Goal: Task Accomplishment & Management: Manage account settings

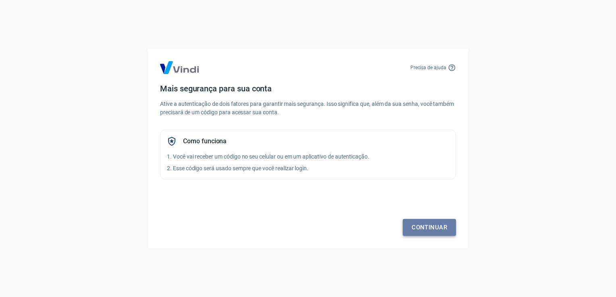
click at [432, 221] on link "Continuar" at bounding box center [429, 227] width 53 height 17
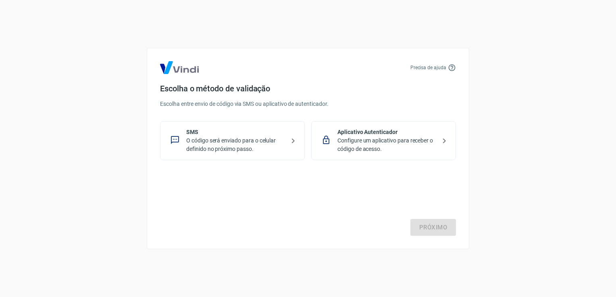
click at [291, 141] on icon at bounding box center [293, 141] width 10 height 10
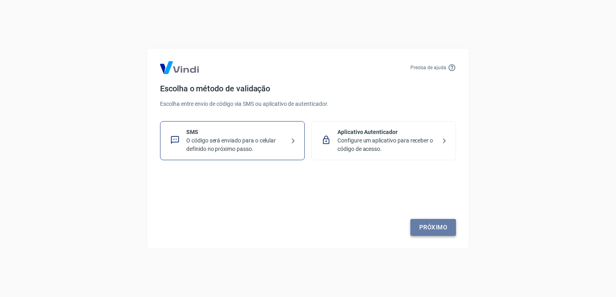
click at [436, 228] on link "Próximo" at bounding box center [433, 227] width 46 height 17
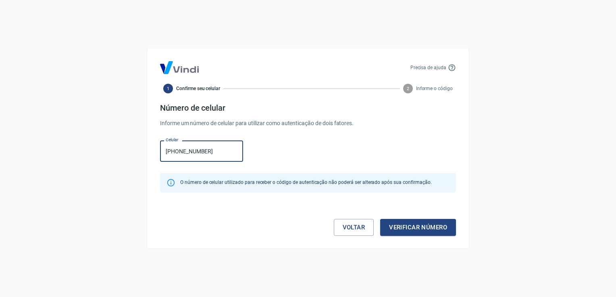
type input "[PHONE_NUMBER]"
drag, startPoint x: 436, startPoint y: 228, endPoint x: 414, endPoint y: 228, distance: 22.2
click at [414, 228] on button "Verificar número" at bounding box center [418, 227] width 76 height 17
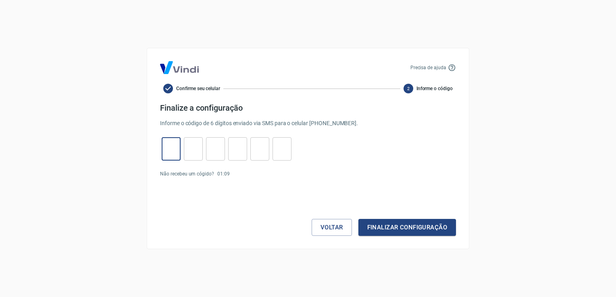
click at [177, 145] on input "tel" at bounding box center [171, 149] width 19 height 17
type input "7"
type input "1"
type input "7"
type input "5"
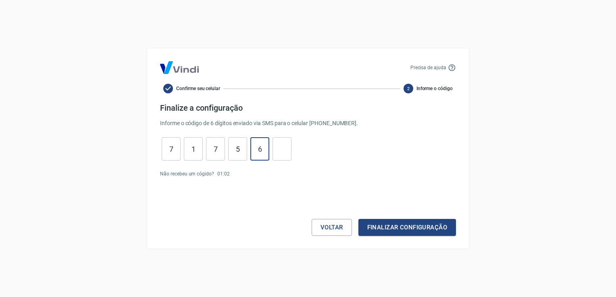
type input "6"
type input "9"
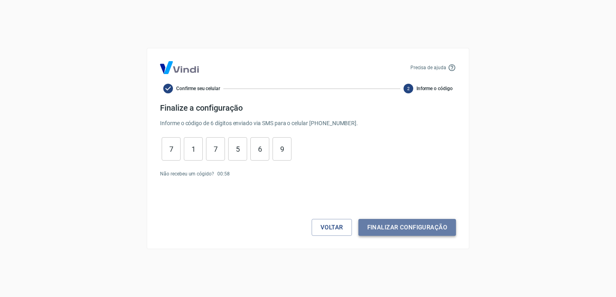
click at [398, 228] on button "Finalizar configuração" at bounding box center [407, 227] width 98 height 17
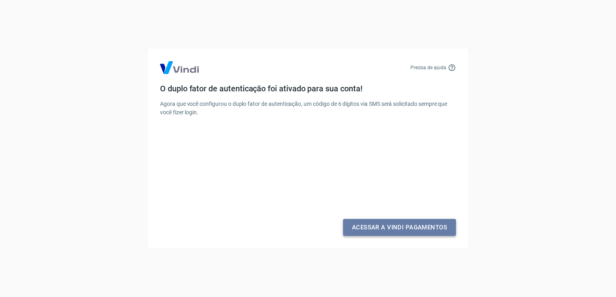
click at [398, 228] on link "Acessar a Vindi Pagamentos" at bounding box center [399, 227] width 113 height 17
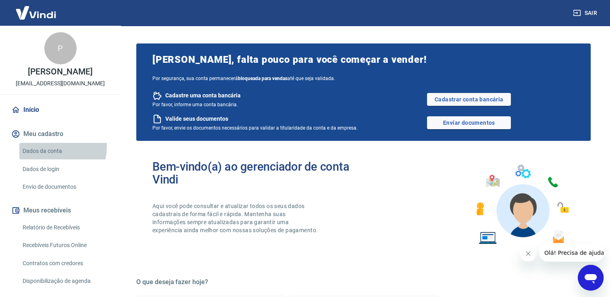
click at [42, 146] on link "Dados da conta" at bounding box center [64, 151] width 91 height 17
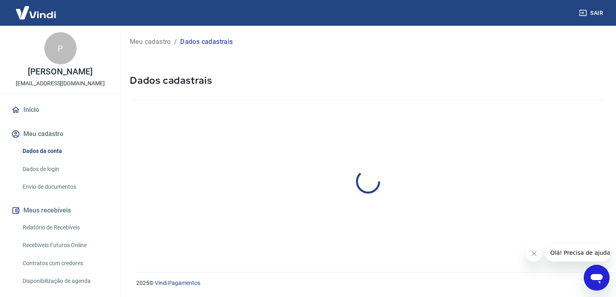
select select "SC"
select select "business"
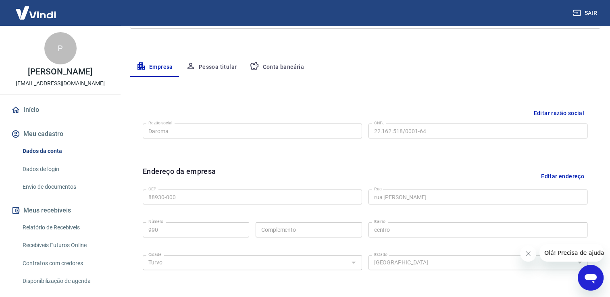
scroll to position [129, 0]
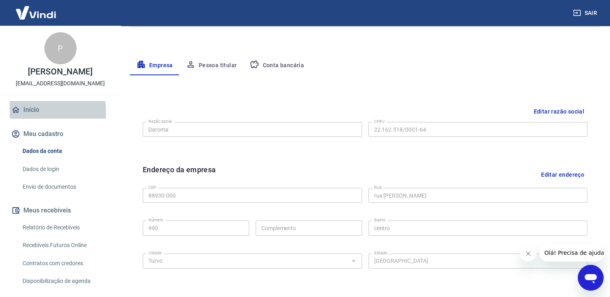
click at [38, 112] on link "Início" at bounding box center [60, 110] width 101 height 18
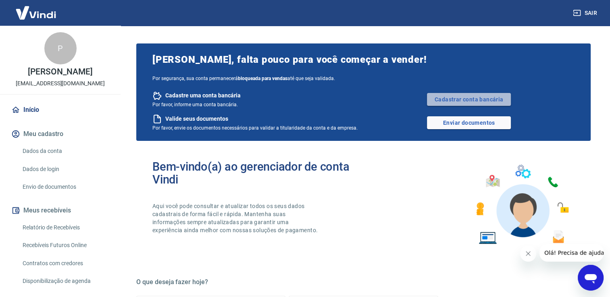
click at [485, 97] on link "Cadastrar conta bancária" at bounding box center [469, 99] width 84 height 13
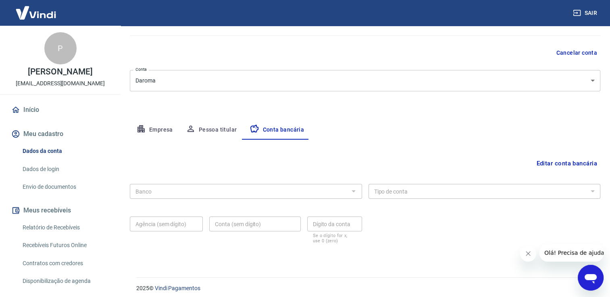
scroll to position [69, 0]
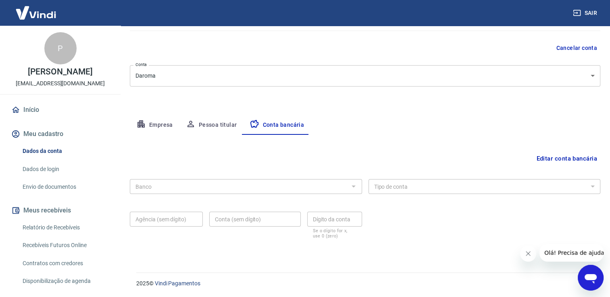
click at [356, 184] on div at bounding box center [353, 186] width 10 height 11
click at [353, 187] on div at bounding box center [353, 186] width 10 height 11
click at [356, 189] on div at bounding box center [353, 186] width 10 height 11
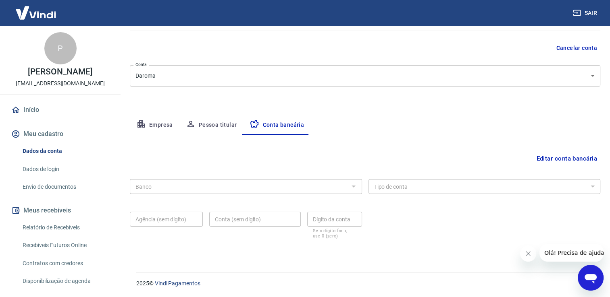
click at [351, 187] on div at bounding box center [353, 186] width 10 height 11
drag, startPoint x: 189, startPoint y: 162, endPoint x: 190, endPoint y: 174, distance: 12.1
click at [190, 162] on div "Editar conta bancária" at bounding box center [365, 158] width 470 height 15
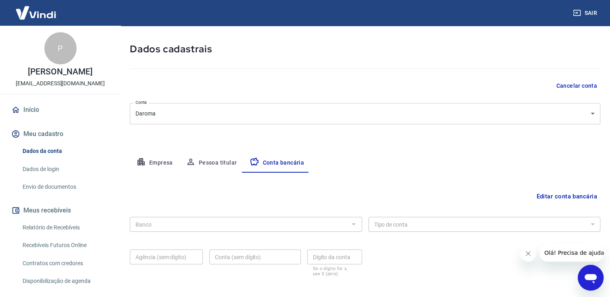
scroll to position [0, 0]
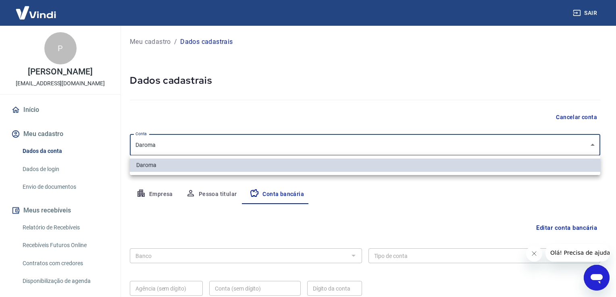
click at [590, 148] on body "Sair P Paula Romão pauladaroma@hotmail.com Início Meu cadastro Dados da conta D…" at bounding box center [308, 148] width 616 height 297
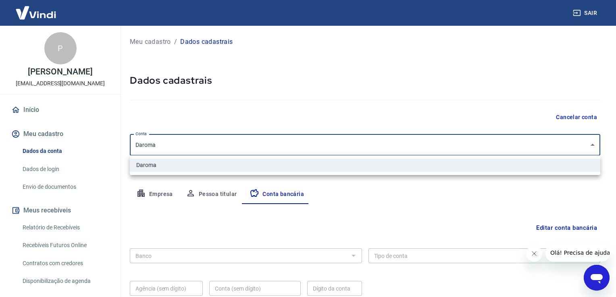
click at [590, 148] on div at bounding box center [308, 148] width 616 height 297
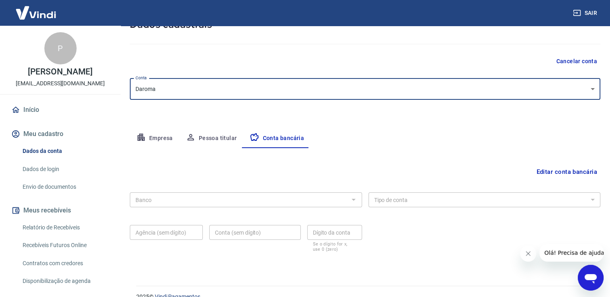
scroll to position [69, 0]
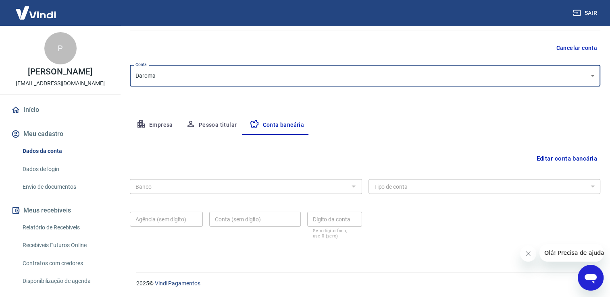
click at [353, 189] on div at bounding box center [353, 186] width 10 height 11
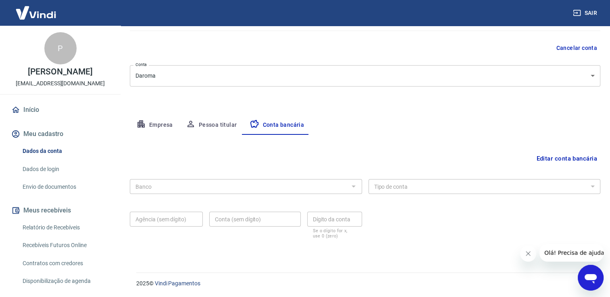
click at [501, 172] on div "Editar conta bancária Banco Banco Tipo de conta Conta Corrente Conta Poupança T…" at bounding box center [365, 194] width 470 height 118
click at [37, 131] on button "Meu cadastro" at bounding box center [60, 134] width 101 height 18
click at [36, 135] on button "Meu cadastro" at bounding box center [60, 134] width 101 height 18
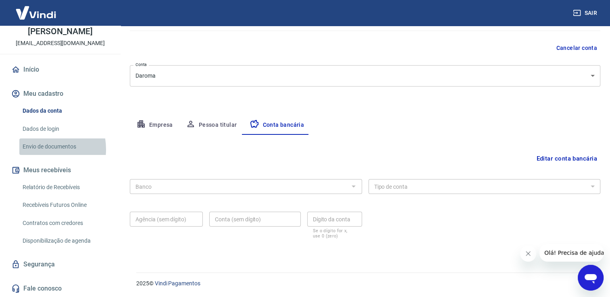
click at [37, 150] on link "Envio de documentos" at bounding box center [64, 147] width 91 height 17
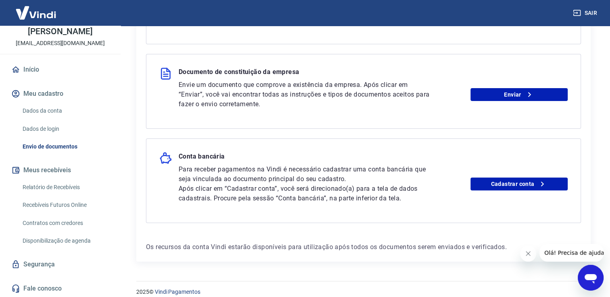
scroll to position [237, 0]
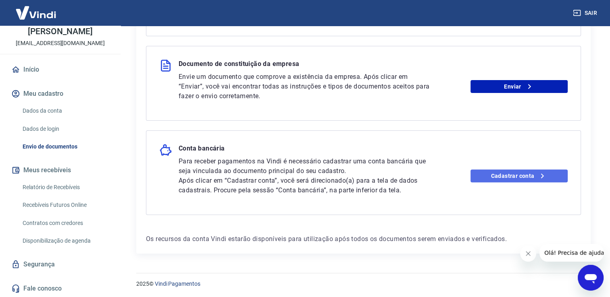
click at [503, 171] on link "Cadastrar conta" at bounding box center [518, 176] width 97 height 13
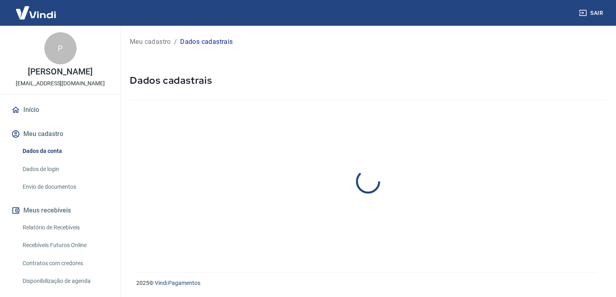
select select "SC"
select select "business"
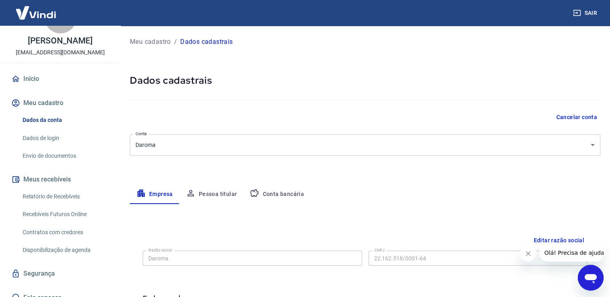
scroll to position [40, 0]
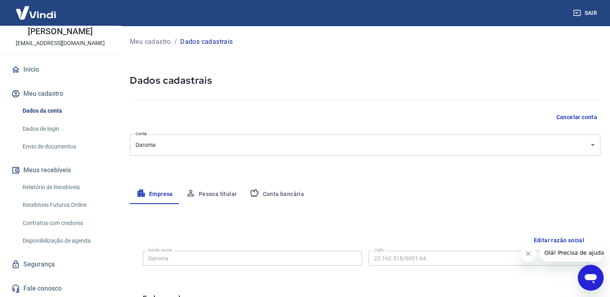
click at [55, 188] on link "Relatório de Recebíveis" at bounding box center [64, 187] width 91 height 17
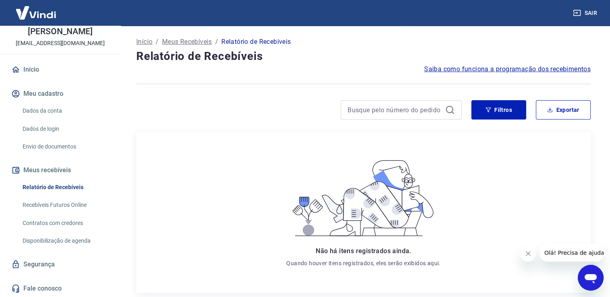
scroll to position [102, 0]
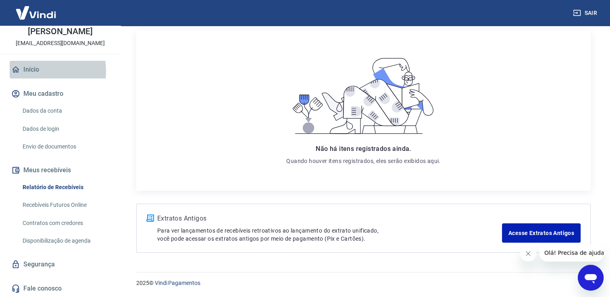
click at [29, 71] on link "Início" at bounding box center [60, 70] width 101 height 18
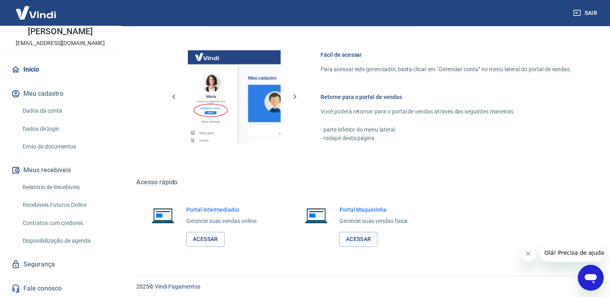
scroll to position [438, 0]
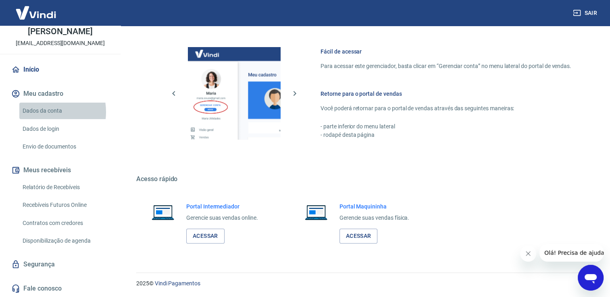
click at [43, 112] on link "Dados da conta" at bounding box center [64, 111] width 91 height 17
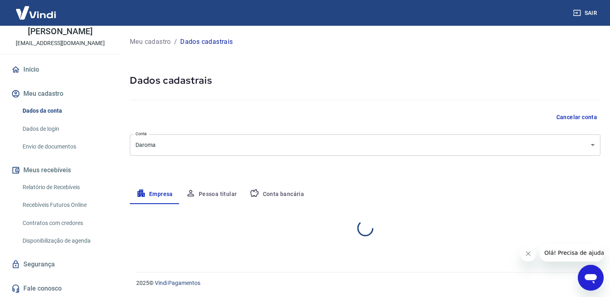
select select "SC"
select select "business"
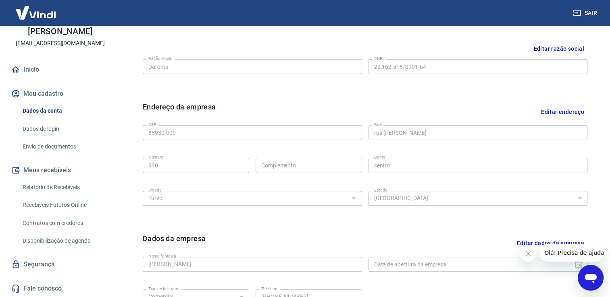
scroll to position [202, 0]
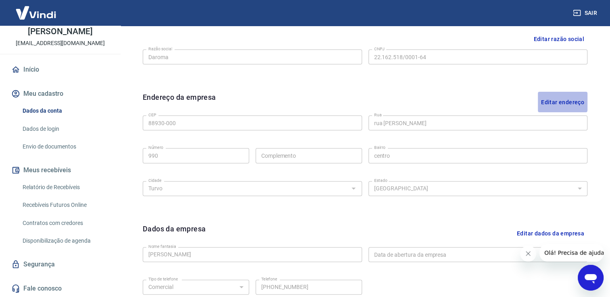
click at [559, 100] on button "Editar endereço" at bounding box center [563, 102] width 50 height 21
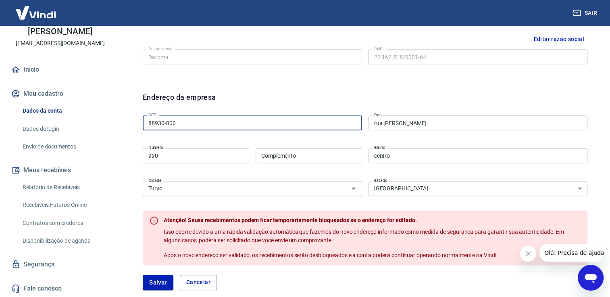
click at [160, 123] on input "88930-000" at bounding box center [252, 123] width 219 height 15
drag, startPoint x: 183, startPoint y: 122, endPoint x: 0, endPoint y: 115, distance: 182.7
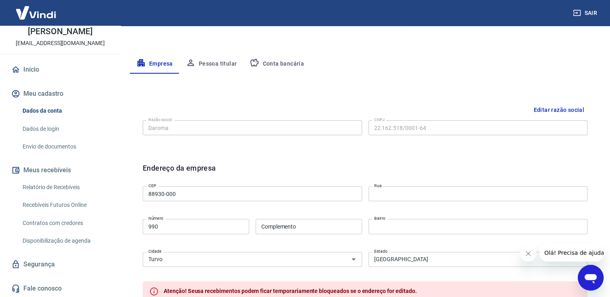
scroll to position [211, 0]
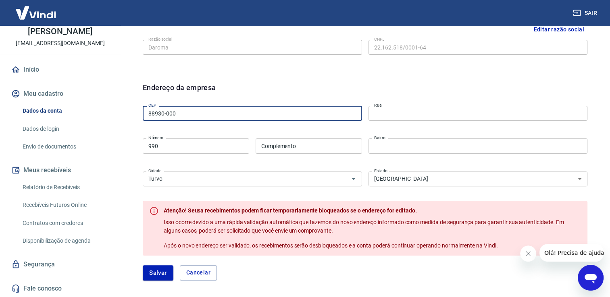
drag, startPoint x: 201, startPoint y: 109, endPoint x: 0, endPoint y: 52, distance: 208.9
type input "88940-000"
click at [435, 115] on input "Rua" at bounding box center [477, 113] width 219 height 15
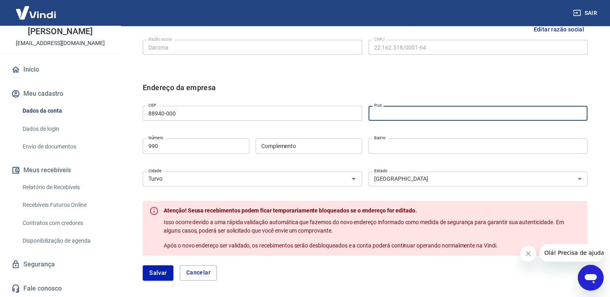
type input "Timbé do Sul"
type input "Felipe Napoli"
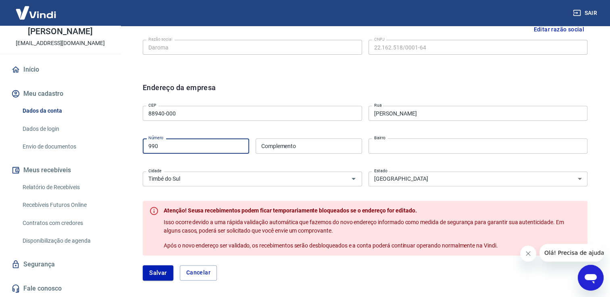
click at [214, 151] on input "990" at bounding box center [196, 146] width 106 height 15
type input "9"
type input "872"
click at [271, 148] on input "Complemento" at bounding box center [309, 146] width 106 height 15
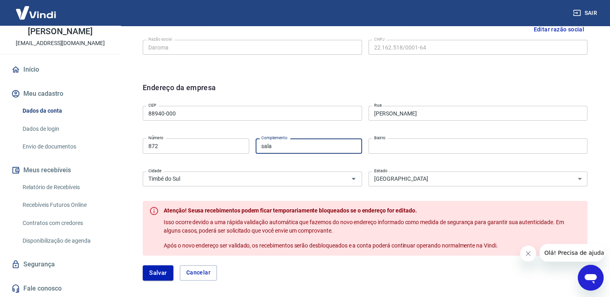
type input "sala"
click at [415, 135] on div "CEP 88940-000 CEP Rua Felipe Napoli Rua Número 872 Número Complemento sala Comp…" at bounding box center [365, 145] width 445 height 85
click at [387, 148] on input "Bairro" at bounding box center [477, 146] width 219 height 15
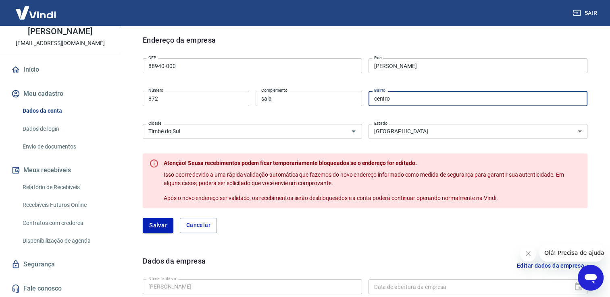
scroll to position [332, 0]
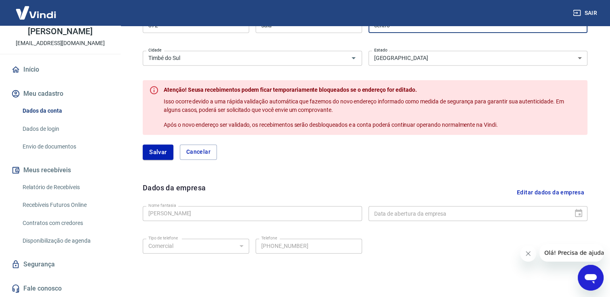
type input "centro"
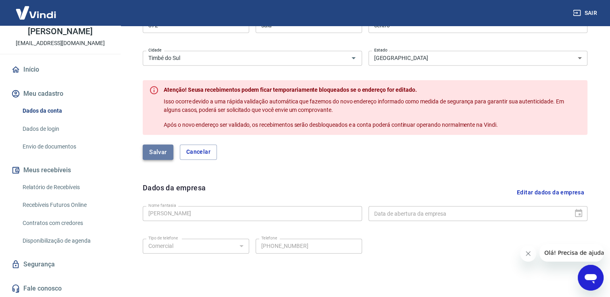
click at [162, 158] on button "Salvar" at bounding box center [158, 152] width 31 height 15
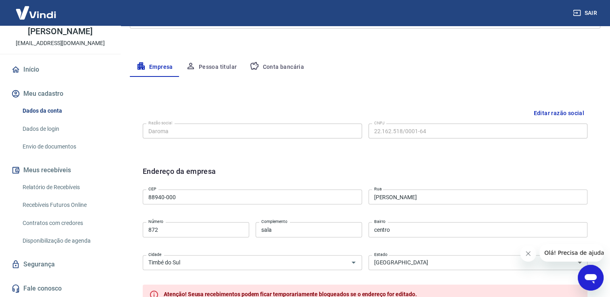
select select "SC"
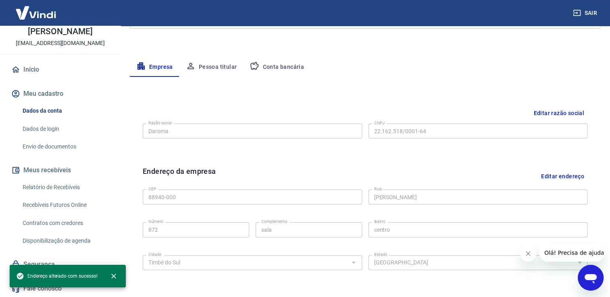
scroll to position [243, 0]
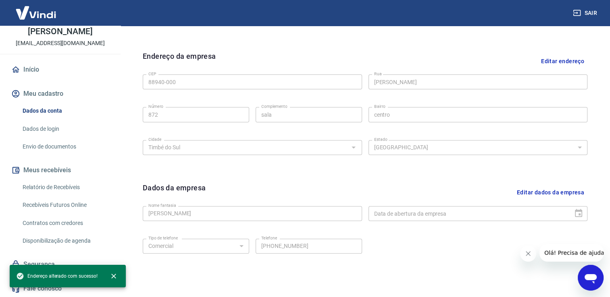
click at [532, 194] on button "Editar dados da empresa" at bounding box center [550, 193] width 74 height 21
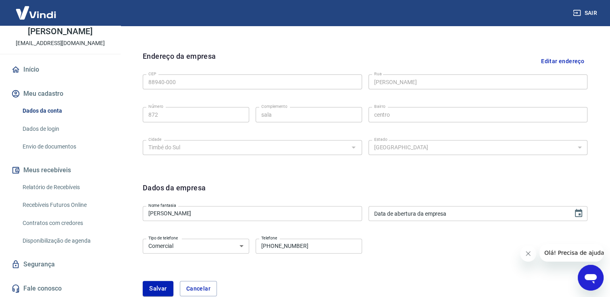
type input "DD/MM/YYYY"
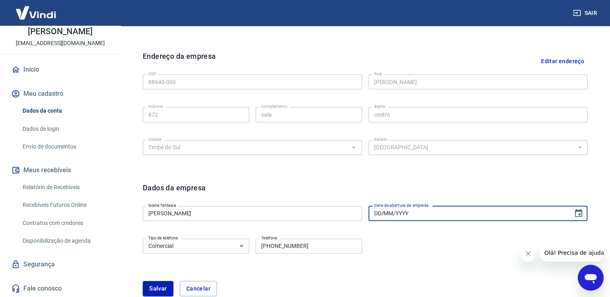
click at [442, 212] on input "DD/MM/YYYY" at bounding box center [467, 213] width 199 height 15
click at [319, 254] on div "Tipo de telefone Residencial Comercial Tipo de telefone Telefone (48) 99848-039…" at bounding box center [252, 246] width 219 height 20
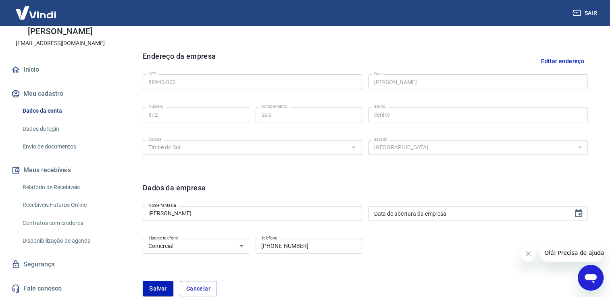
click at [313, 244] on input "[PHONE_NUMBER]" at bounding box center [309, 246] width 106 height 15
type input "[PHONE_NUMBER]"
click at [436, 216] on input "DD/MM/YYYY" at bounding box center [467, 213] width 199 height 15
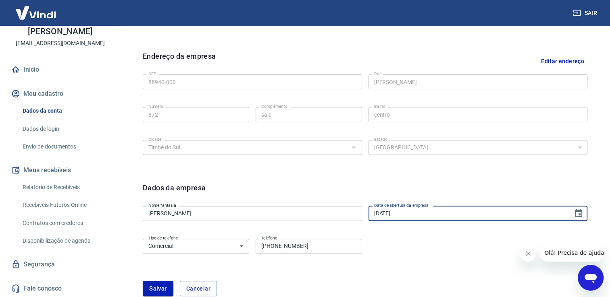
type input "31/03/2015"
click at [422, 237] on div "Tipo de telefone Residencial Comercial Tipo de telefone Telefone (48) 99848-039…" at bounding box center [365, 252] width 445 height 33
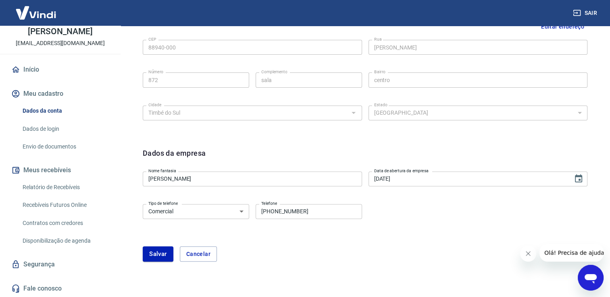
scroll to position [308, 0]
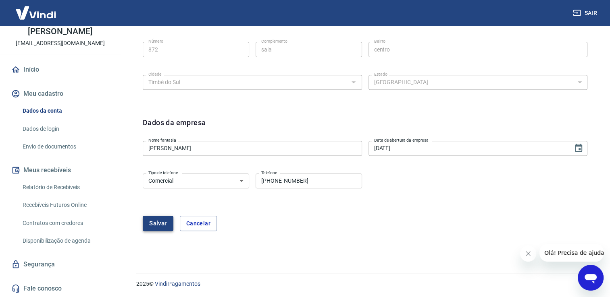
click at [160, 225] on button "Salvar" at bounding box center [158, 223] width 31 height 15
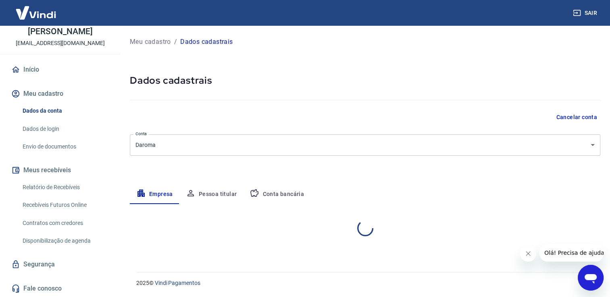
scroll to position [0, 0]
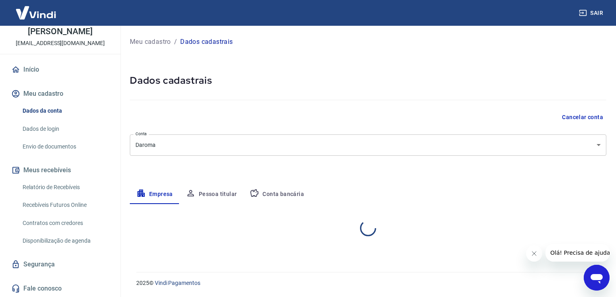
select select "SC"
select select "business"
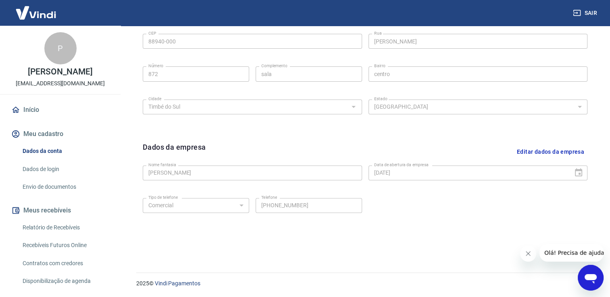
scroll to position [40, 0]
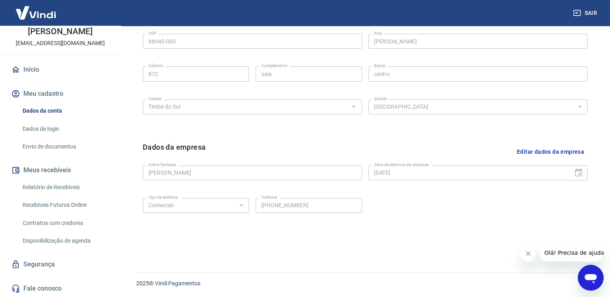
click at [472, 136] on div "Dados da empresa Editar dados da empresa Nome fantasia Paula Romão Nome fantasi…" at bounding box center [364, 191] width 457 height 112
click at [42, 191] on link "Relatório de Recebíveis" at bounding box center [64, 187] width 91 height 17
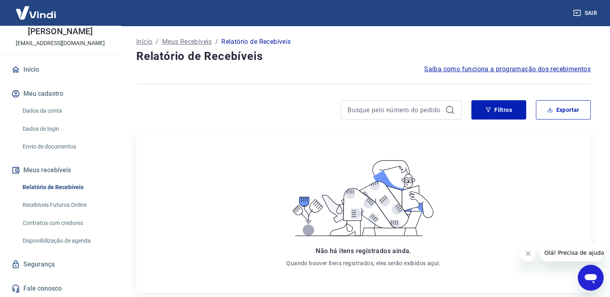
click at [72, 204] on link "Recebíveis Futuros Online" at bounding box center [64, 205] width 91 height 17
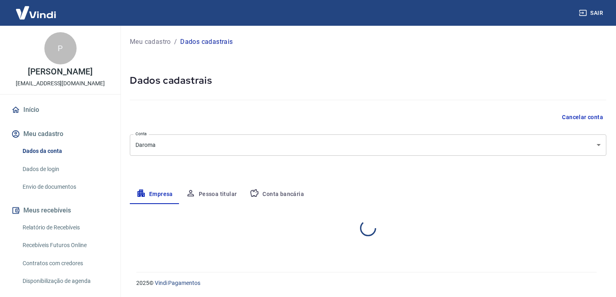
select select "SC"
select select "business"
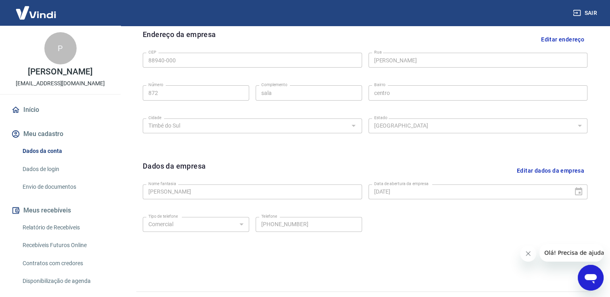
scroll to position [283, 0]
